Goal: Check status

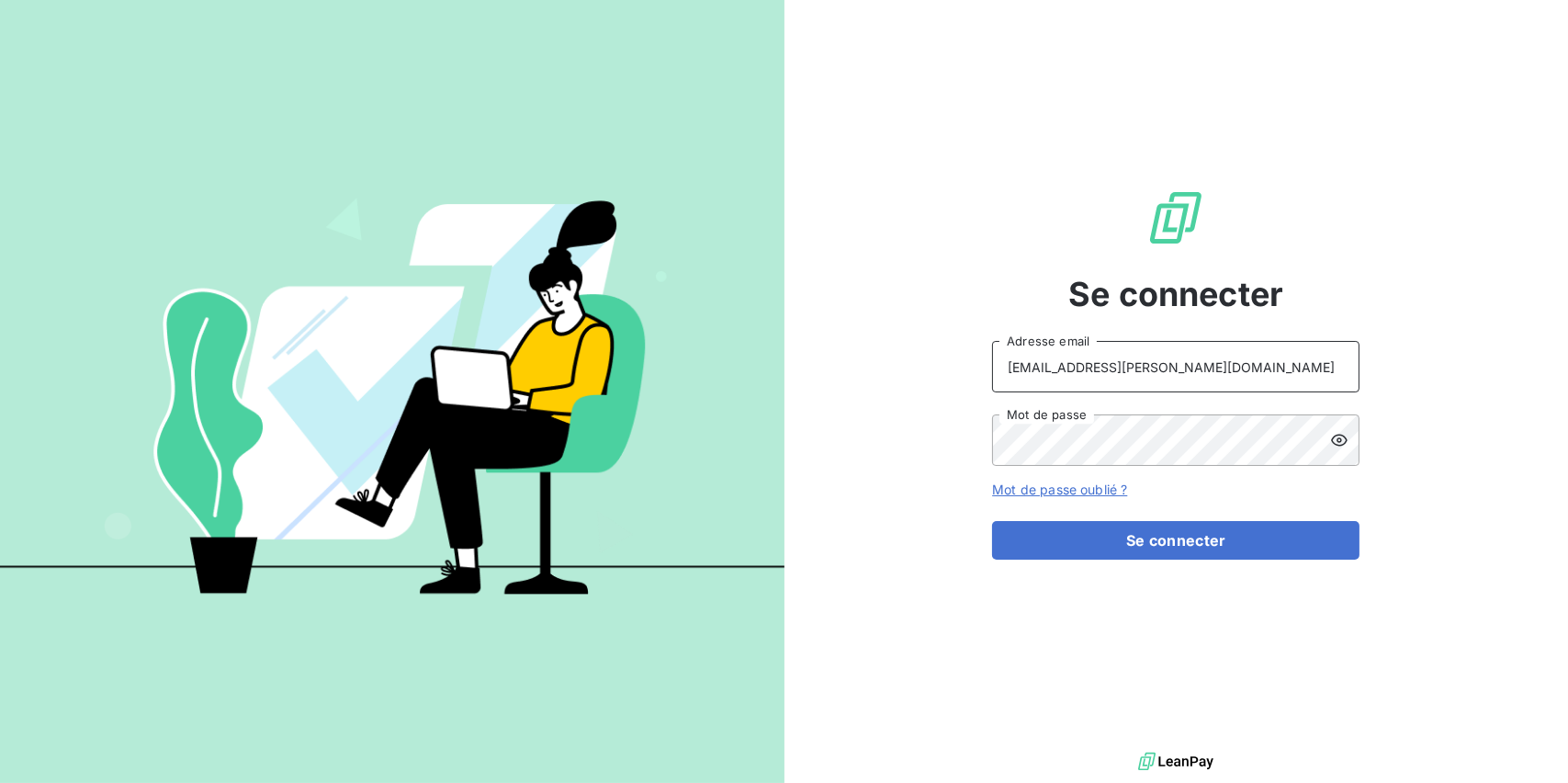
click at [1268, 351] on input "[EMAIL_ADDRESS][PERSON_NAME][DOMAIN_NAME]" at bounding box center [1176, 365] width 367 height 51
type input "[EMAIL_ADDRESS][PERSON_NAME][DOMAIN_NAME]"
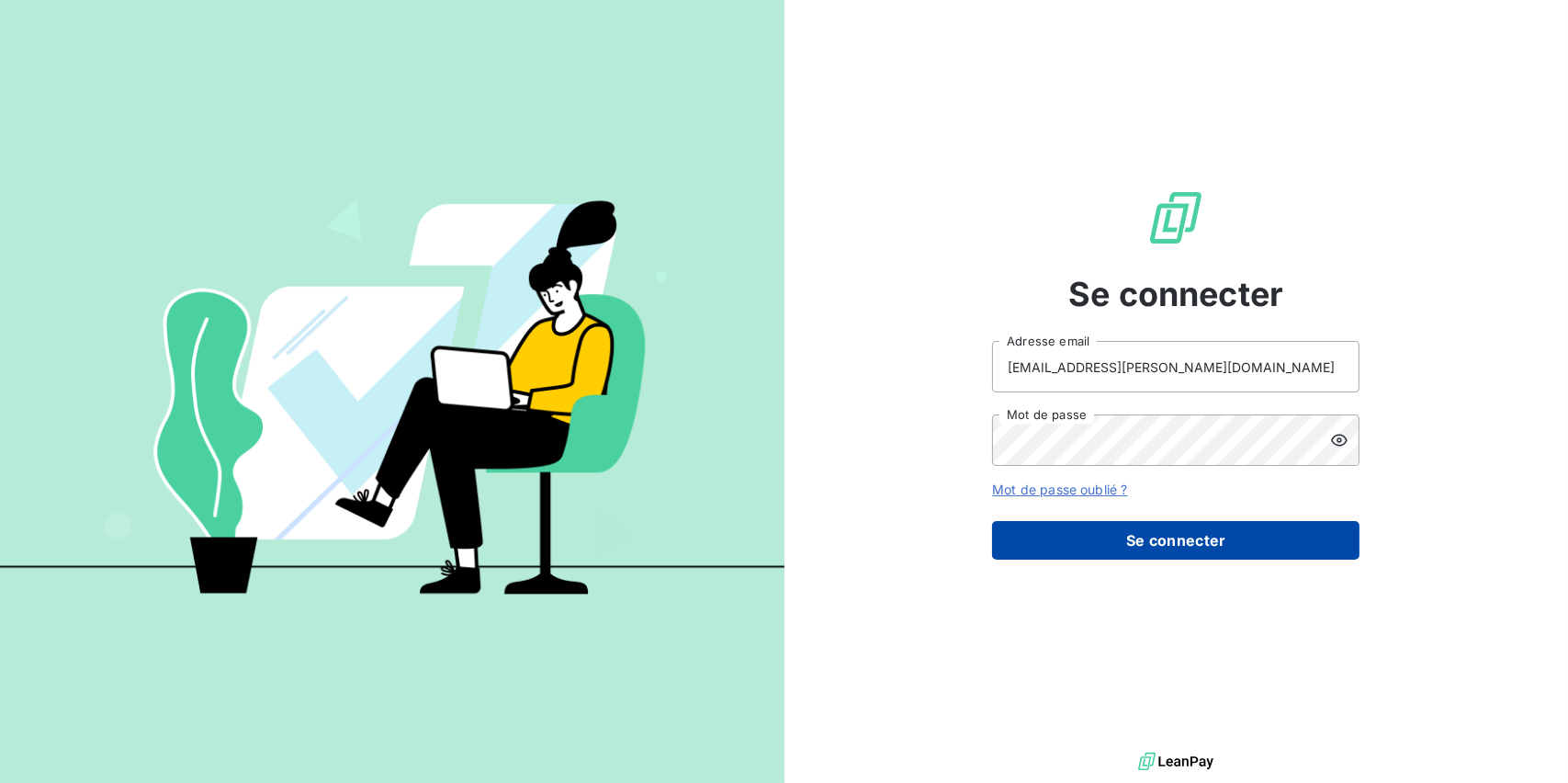
click at [1099, 532] on button "Se connecter" at bounding box center [1176, 540] width 367 height 39
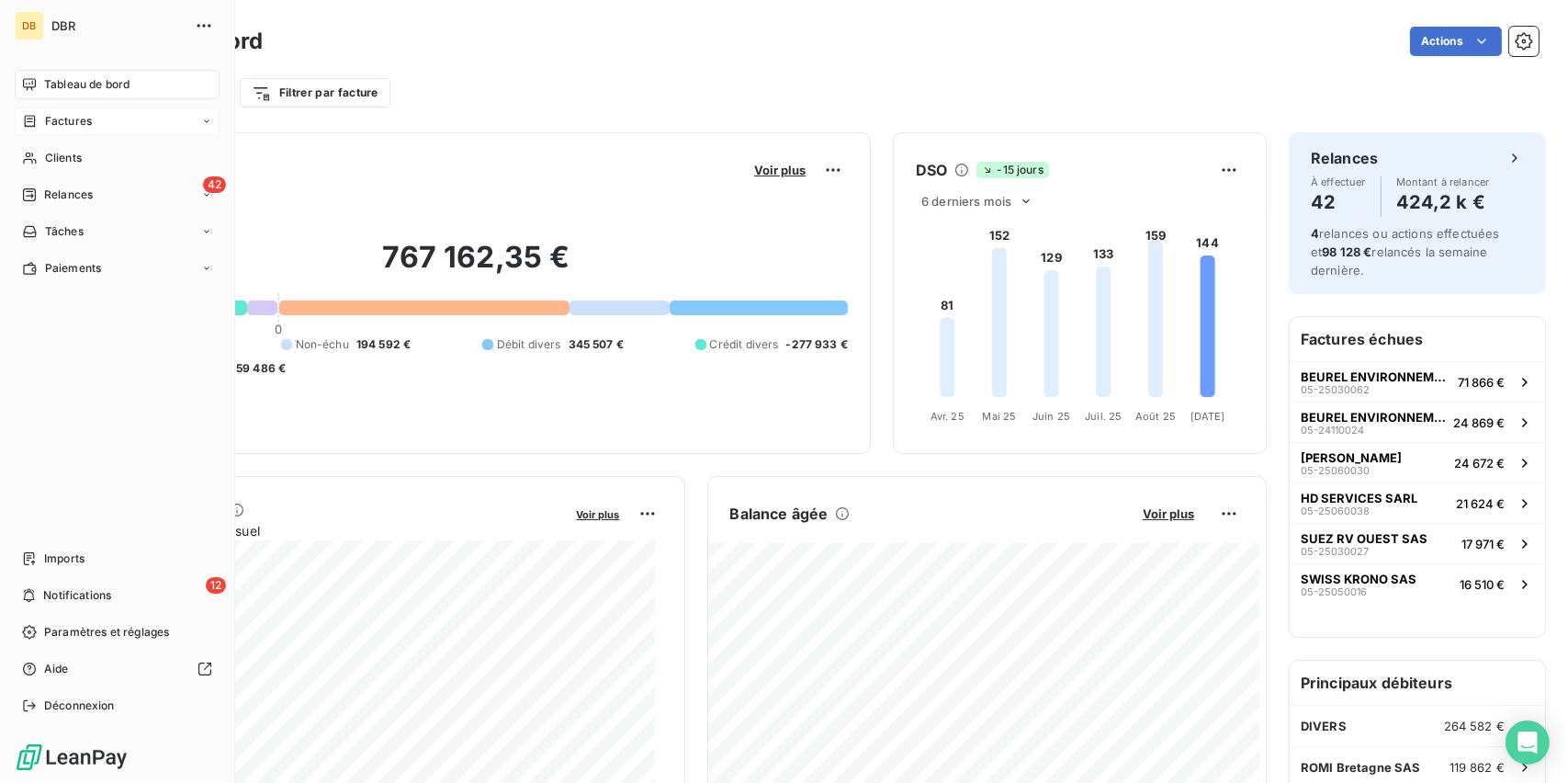
click at [100, 118] on div "Factures" at bounding box center [117, 122] width 204 height 29
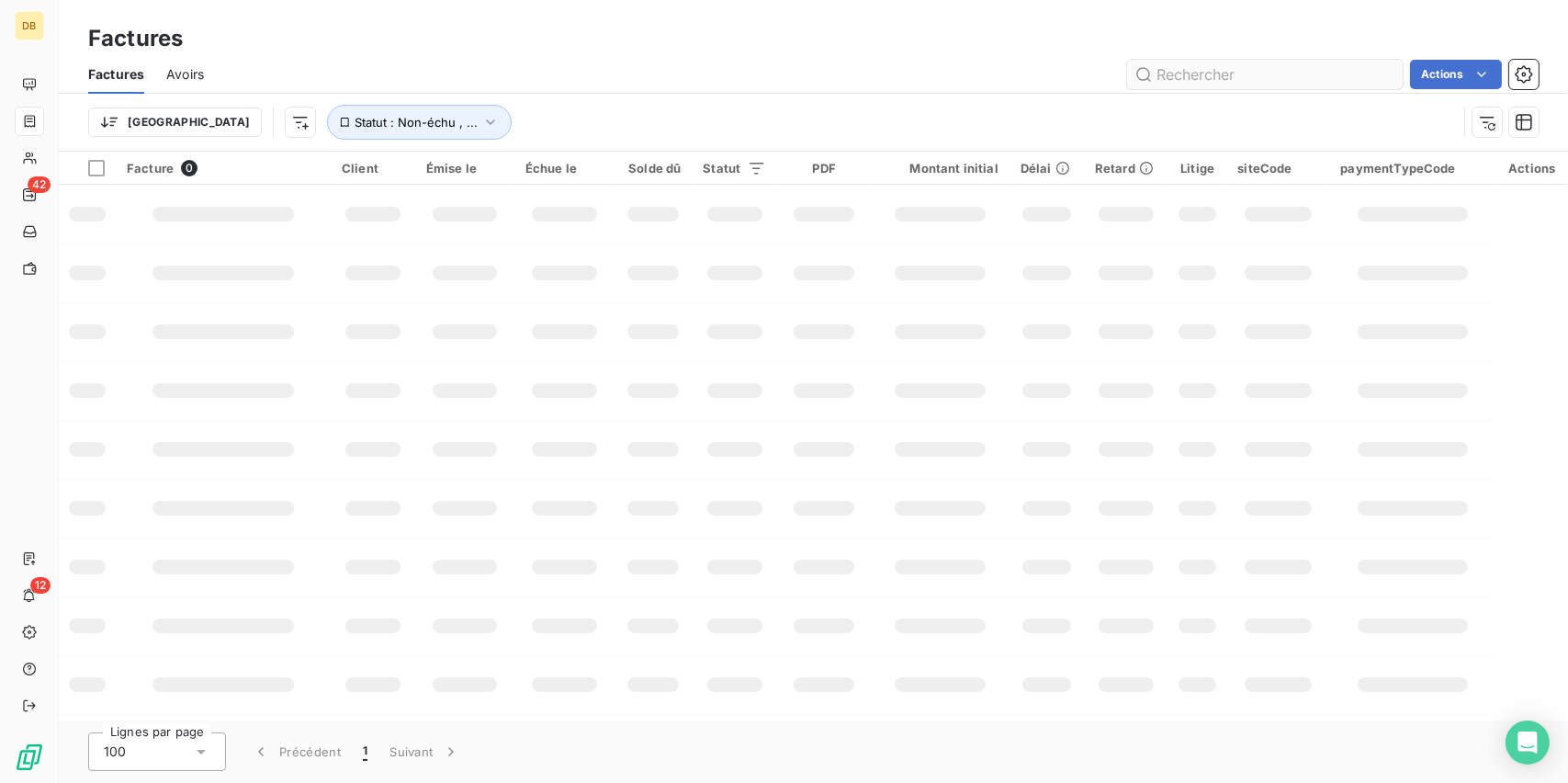
click at [1229, 65] on input "text" at bounding box center [1265, 74] width 276 height 29
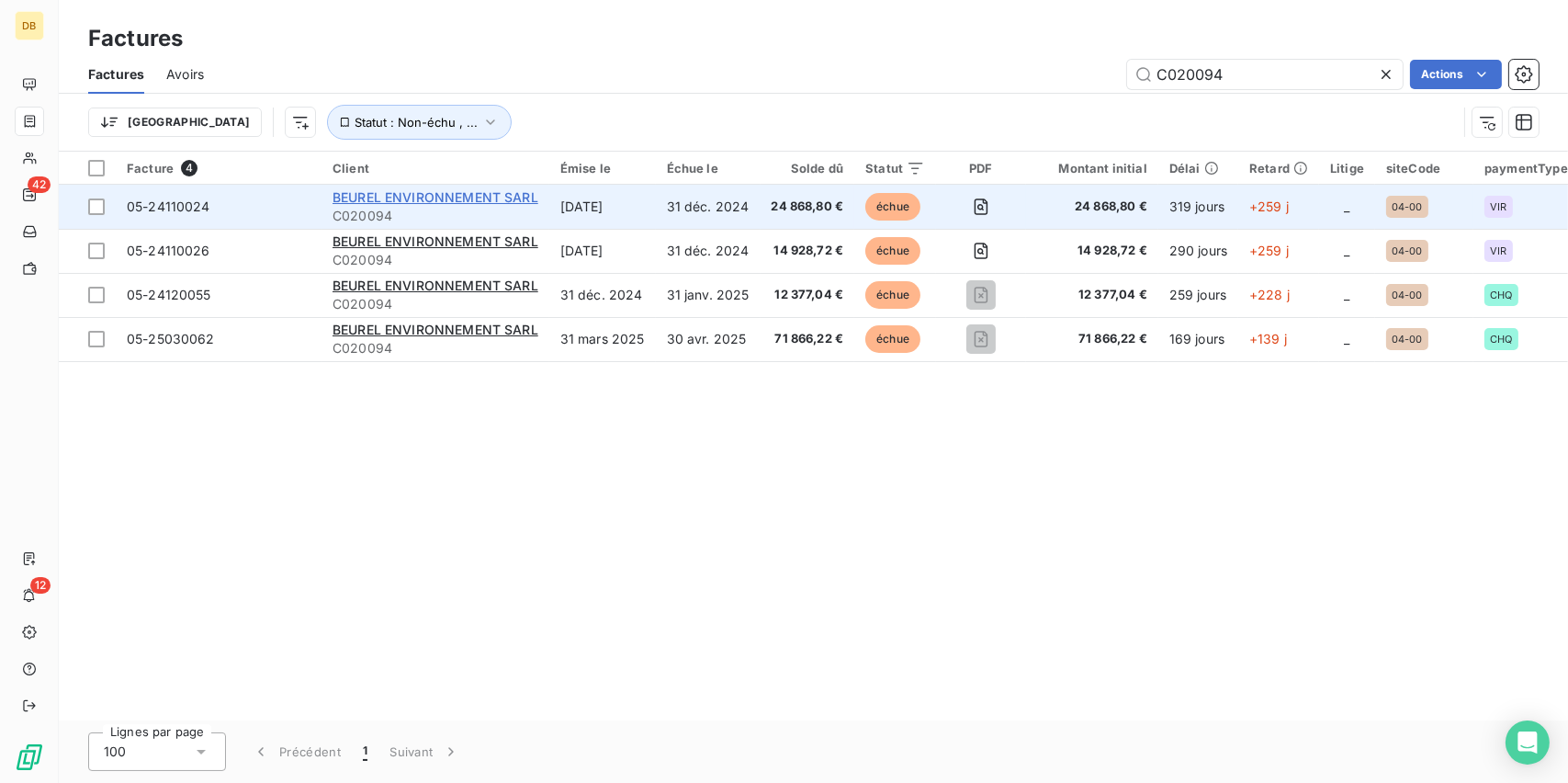
type input "C020094"
click at [387, 203] on span "BEUREL ENVIRONNEMENT SARL" at bounding box center [435, 197] width 205 height 15
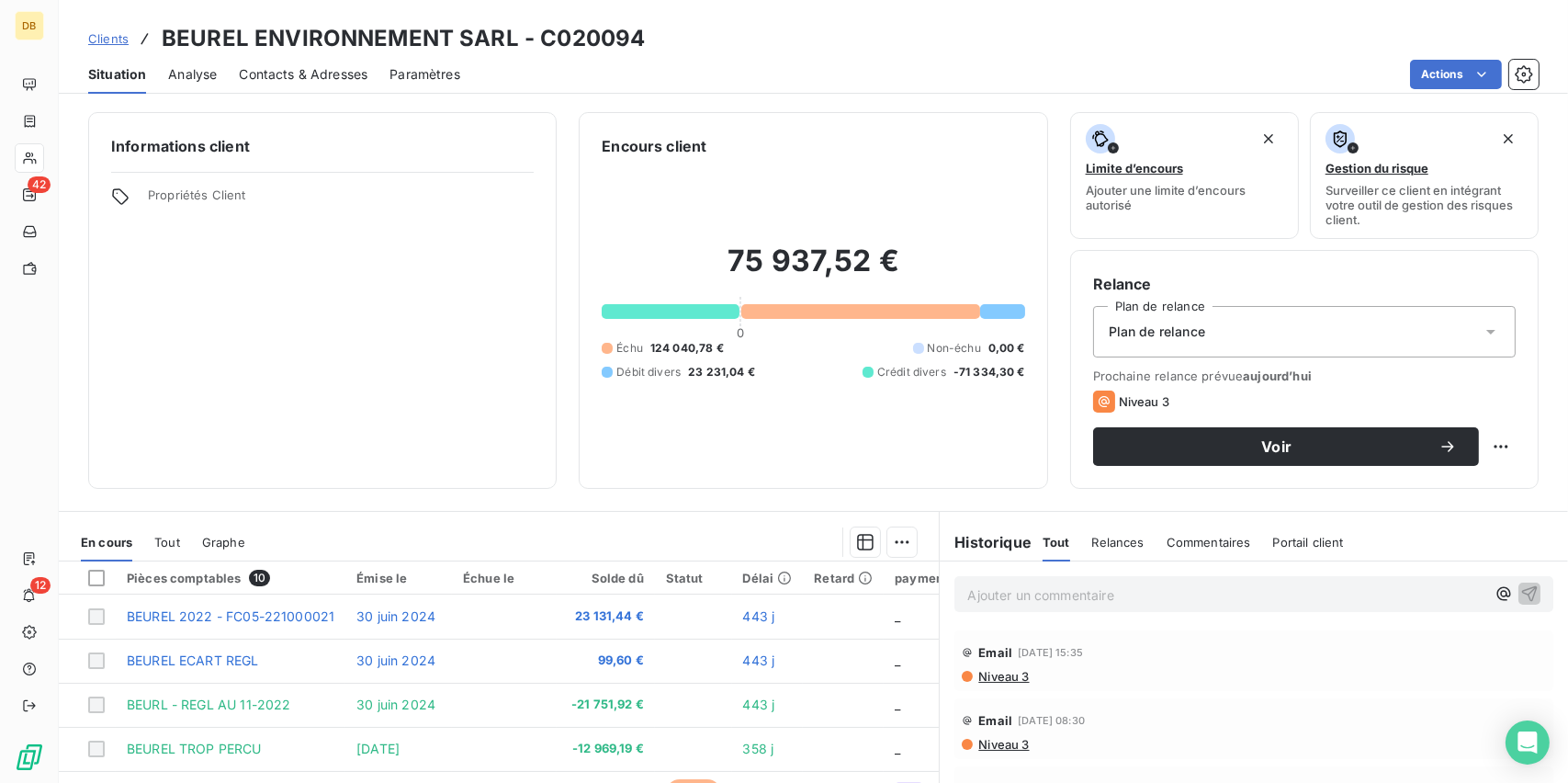
click at [296, 329] on div "Informations client Propriétés Client" at bounding box center [322, 300] width 469 height 377
click at [350, 365] on div "Informations client Propriétés Client" at bounding box center [322, 300] width 469 height 377
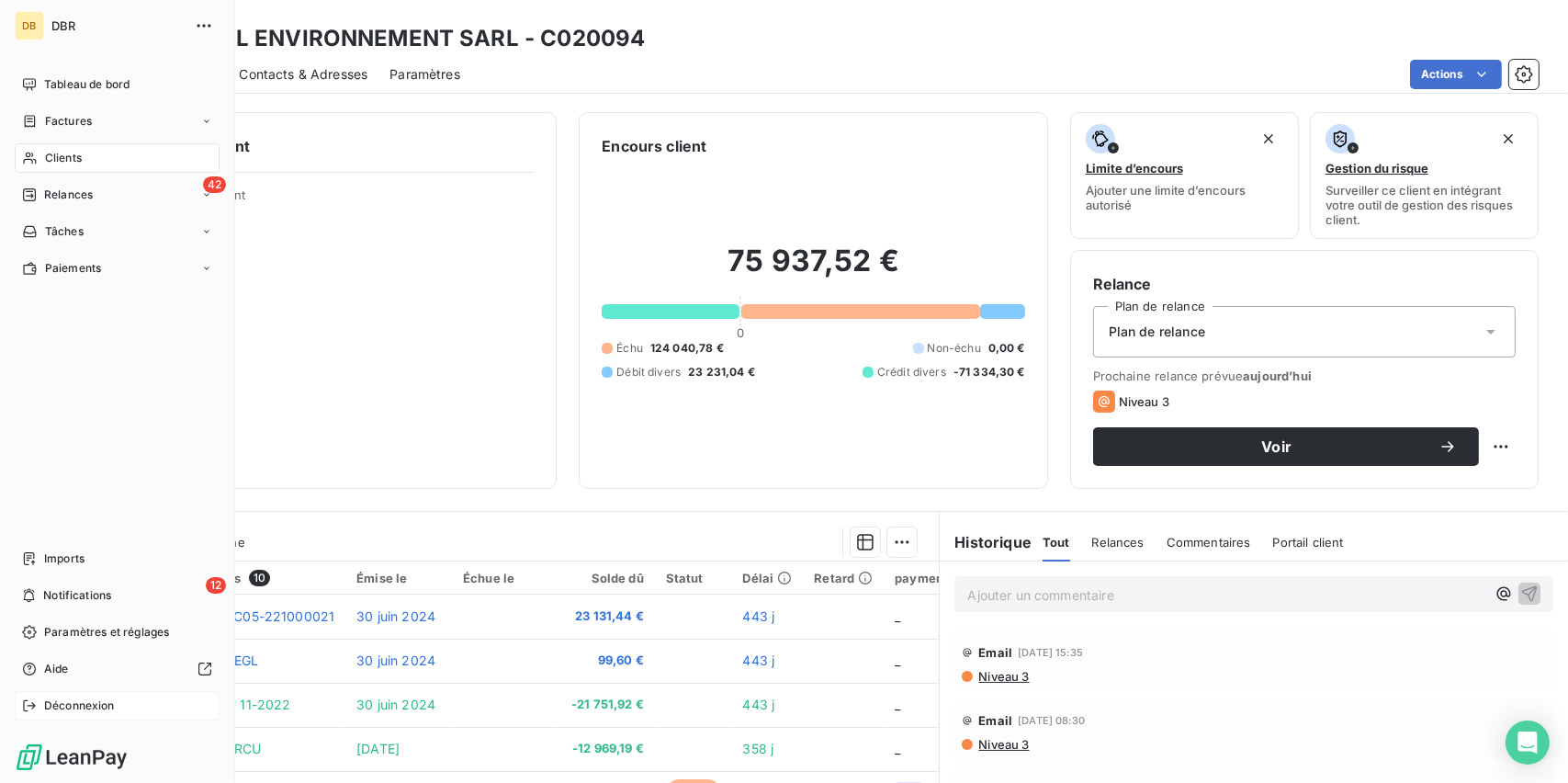
click at [106, 697] on span "Déconnexion" at bounding box center [79, 705] width 70 height 16
